Goal: Task Accomplishment & Management: Use online tool/utility

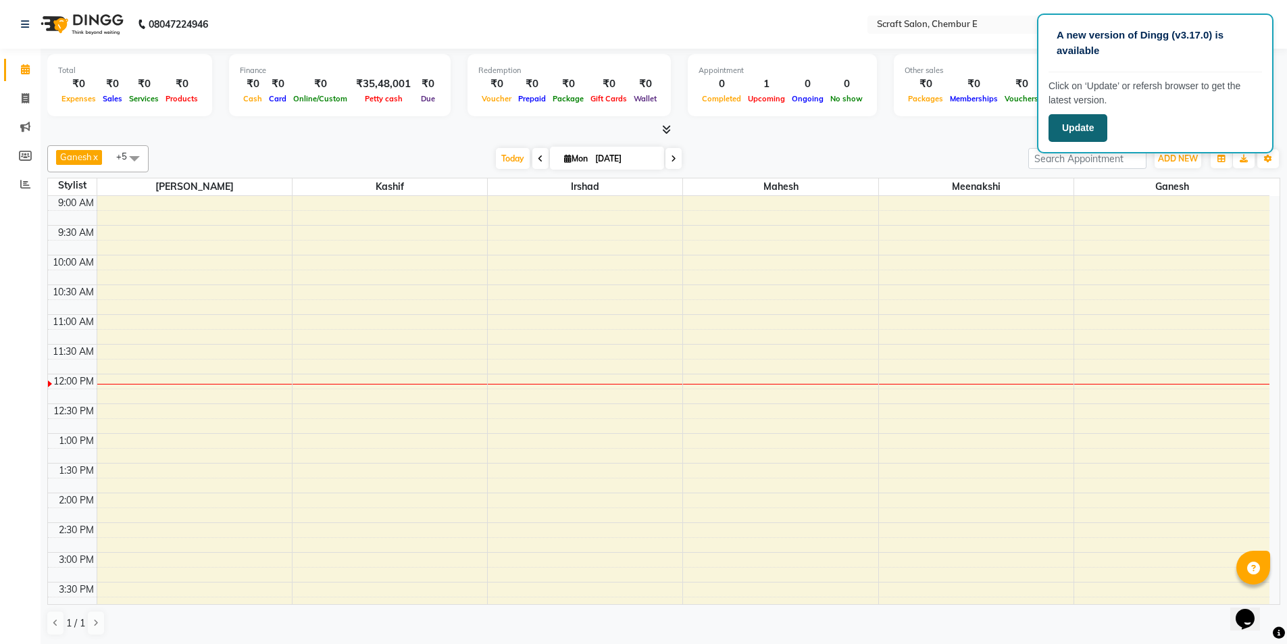
click at [1072, 124] on button "Update" at bounding box center [1077, 128] width 59 height 28
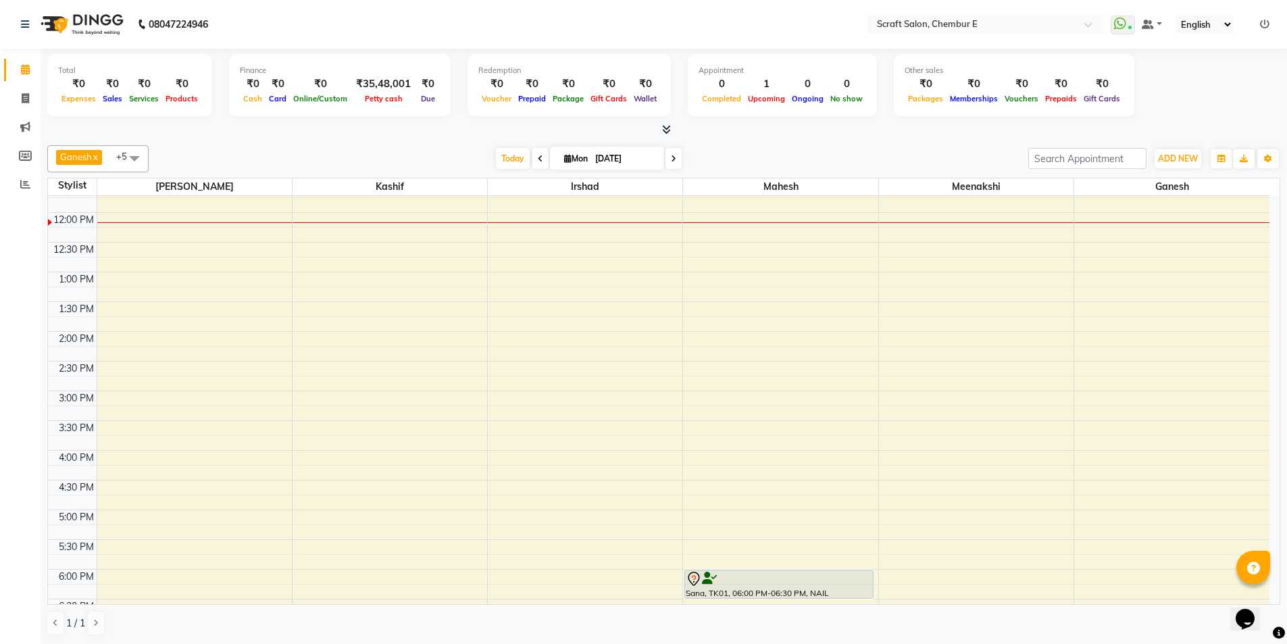
scroll to position [94, 0]
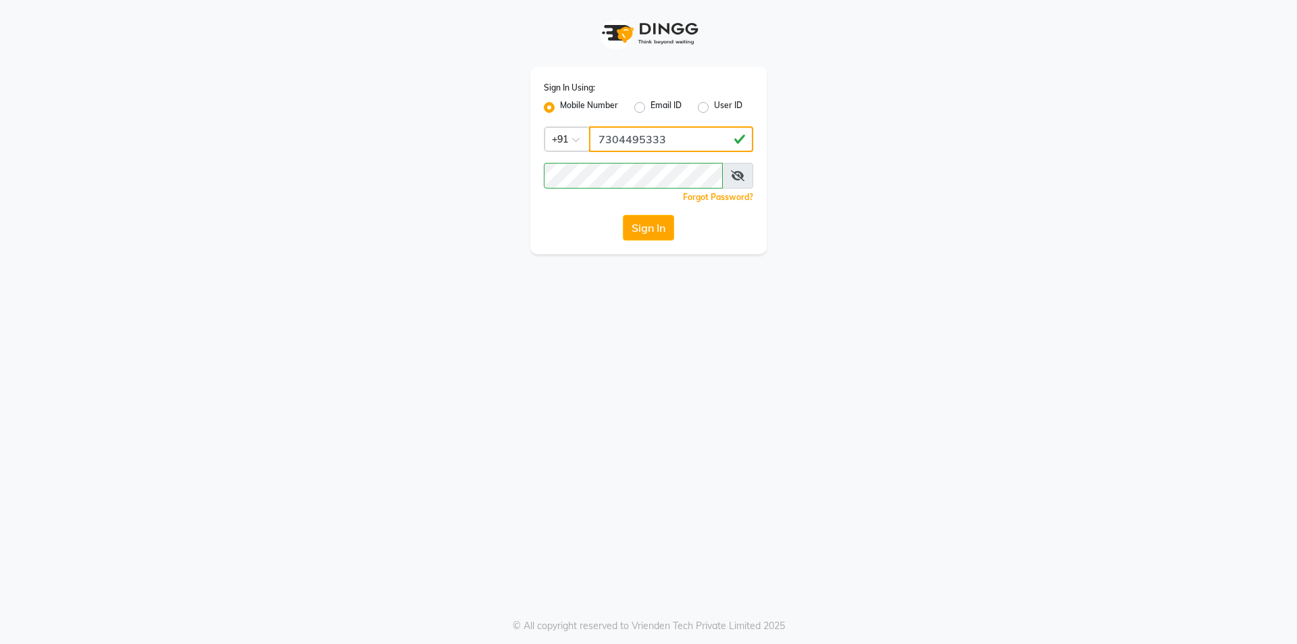
click at [663, 134] on input "7304495333" at bounding box center [671, 139] width 164 height 26
type input "7"
type input "9820449376"
click at [613, 153] on div "Sign In Using: Mobile Number Email ID User ID Country Code × [PHONE_NUMBER] Rem…" at bounding box center [648, 160] width 236 height 187
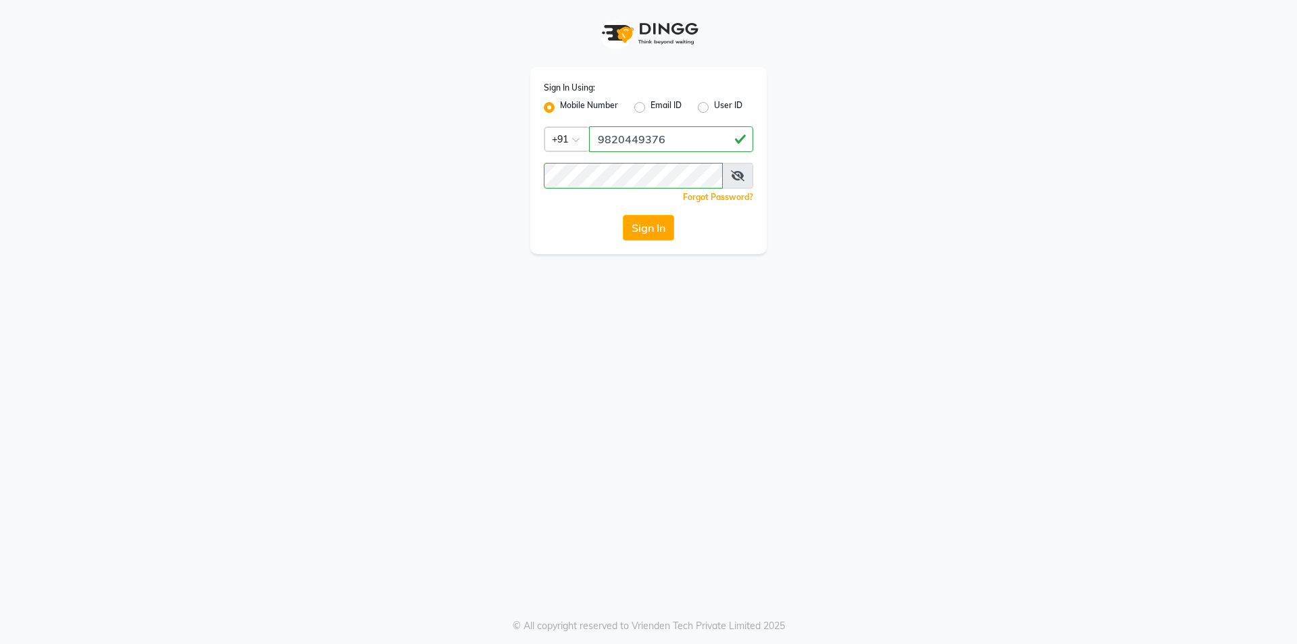
click at [582, 210] on div "Sign In Using: Mobile Number Email ID User ID Country Code × [PHONE_NUMBER] Rem…" at bounding box center [648, 160] width 236 height 187
click at [647, 233] on button "Sign In" at bounding box center [648, 228] width 51 height 26
